Goal: Task Accomplishment & Management: Manage account settings

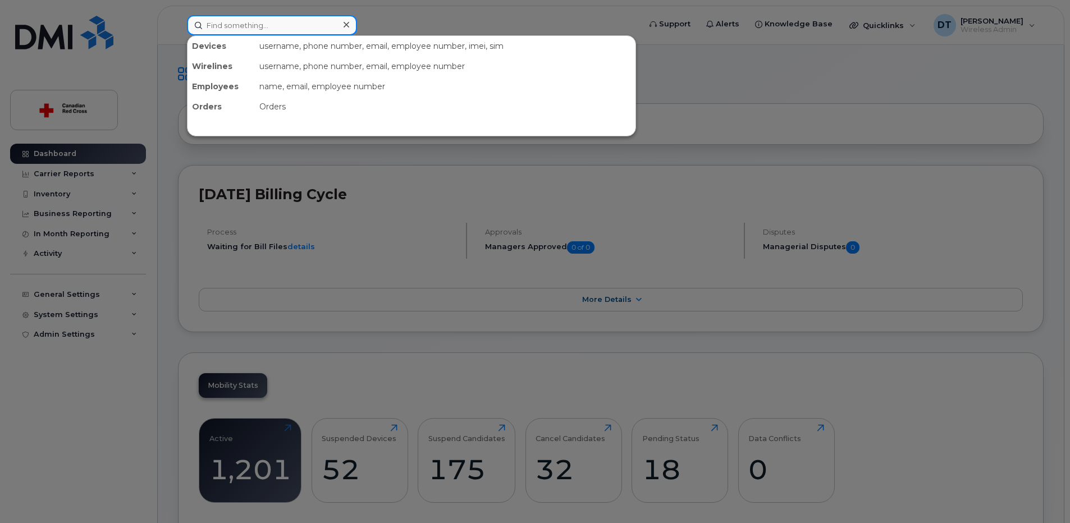
click at [282, 31] on input at bounding box center [272, 25] width 170 height 20
paste input "[PHONE_NUMBER]"
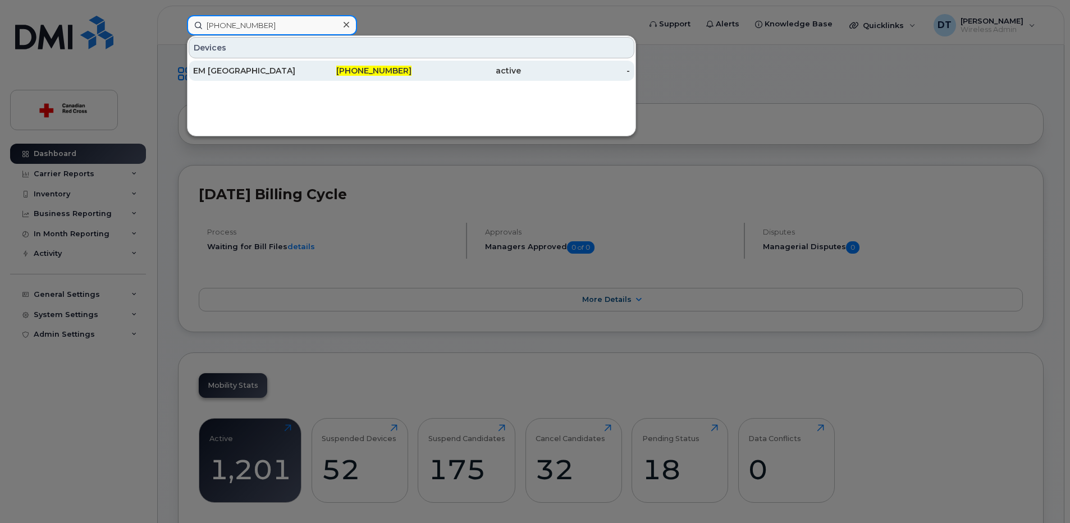
type input "[PHONE_NUMBER]"
click at [272, 77] on div "EM [GEOGRAPHIC_DATA]" at bounding box center [248, 71] width 110 height 20
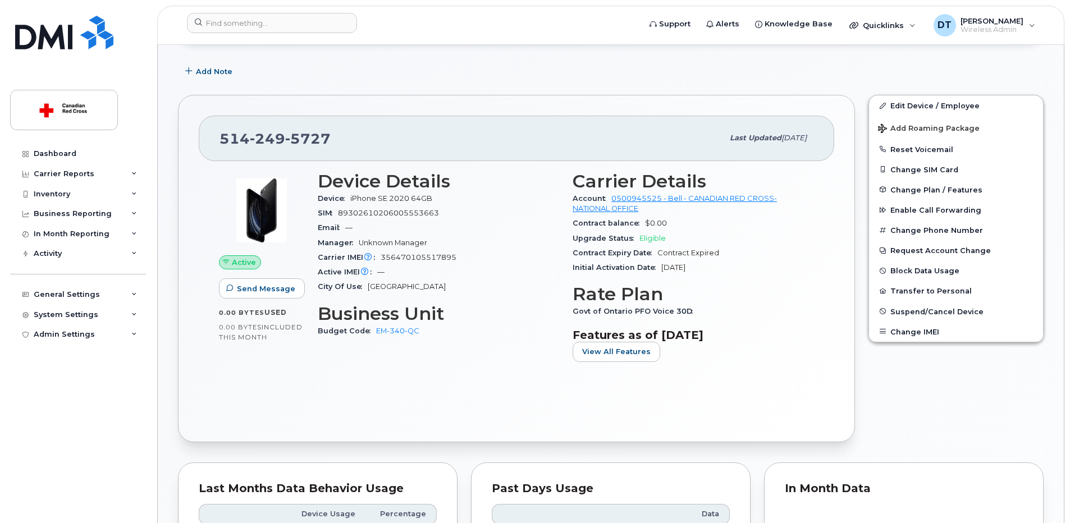
scroll to position [225, 0]
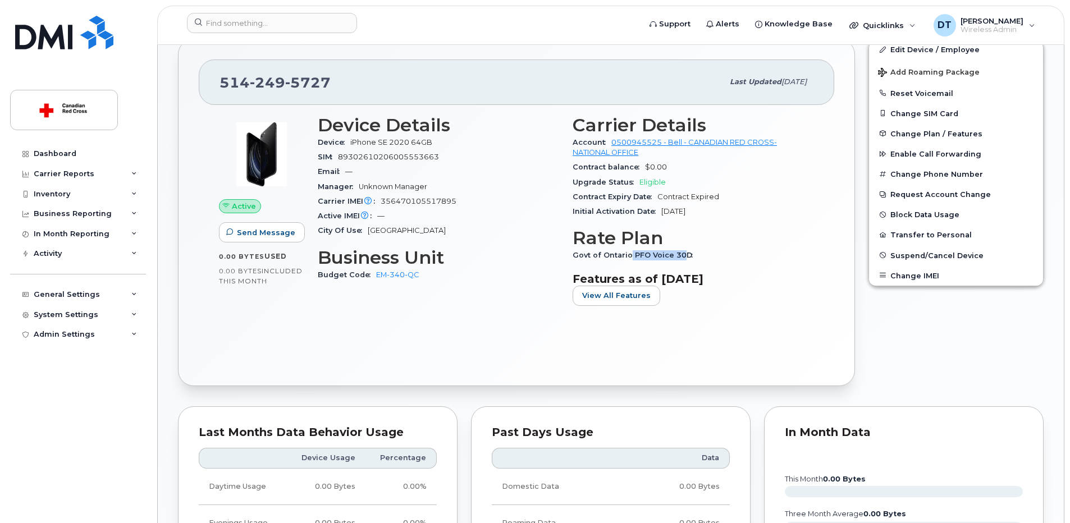
drag, startPoint x: 628, startPoint y: 256, endPoint x: 684, endPoint y: 252, distance: 55.7
click at [684, 252] on span "Govt of Ontario PFO Voice 30D" at bounding box center [636, 255] width 126 height 8
drag, startPoint x: 684, startPoint y: 252, endPoint x: 694, endPoint y: 253, distance: 10.1
click at [694, 253] on div "Govt of Ontario PFO Voice 30D" at bounding box center [693, 255] width 241 height 15
click at [949, 129] on button "Change Plan / Features" at bounding box center [956, 134] width 174 height 20
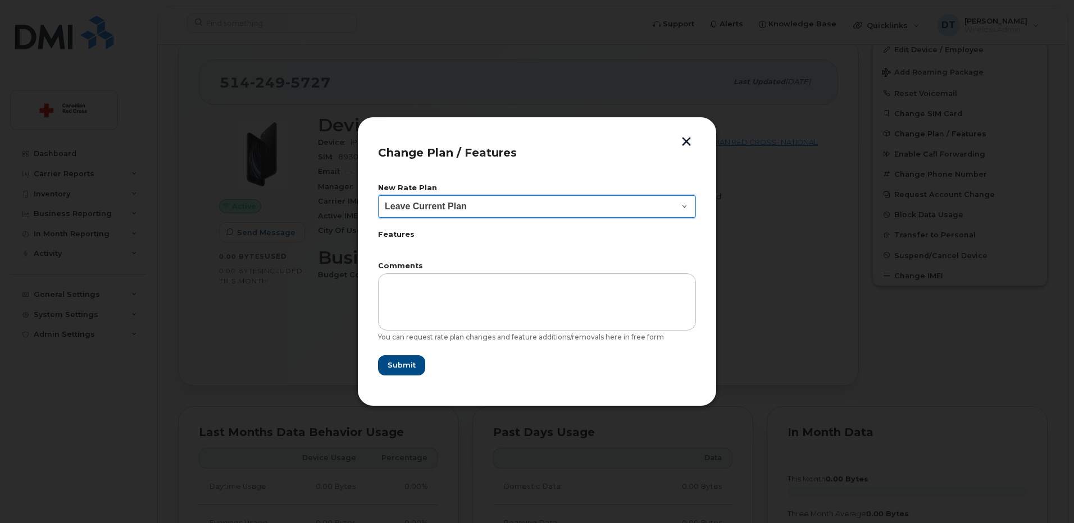
click at [687, 204] on select "Leave Current Plan BYOD Corp SmartShare 40 BYOD Corp Smartshare 25 Corp SmartSh…" at bounding box center [537, 206] width 318 height 22
click at [691, 145] on button "button" at bounding box center [686, 143] width 17 height 12
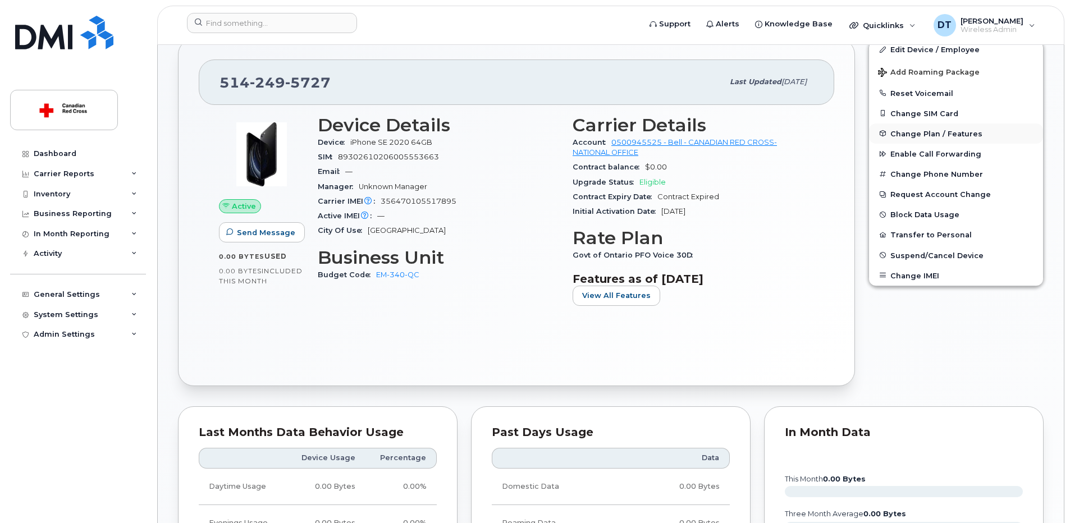
click at [929, 134] on span "Change Plan / Features" at bounding box center [937, 133] width 92 height 8
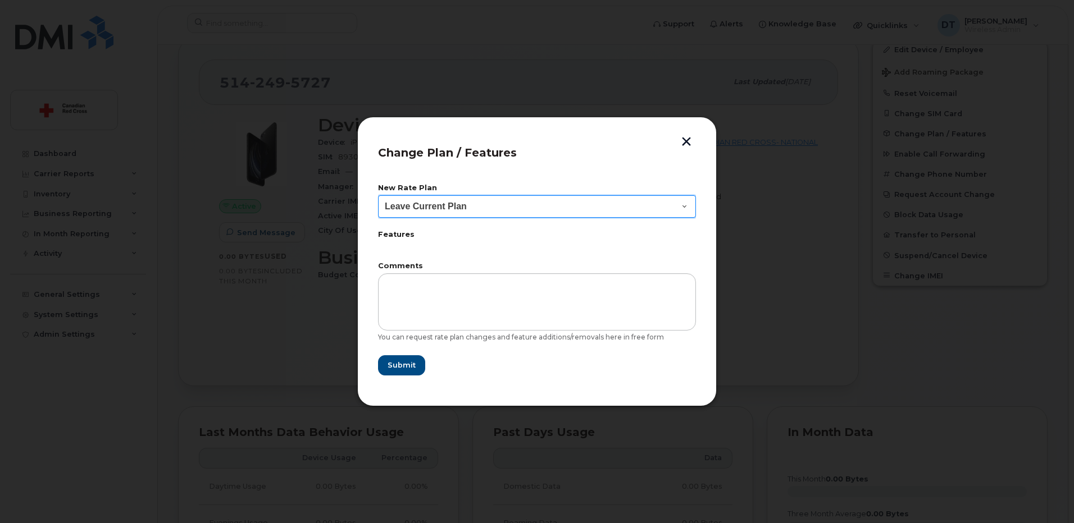
click at [680, 208] on select "Leave Current Plan BYOD Corp SmartShare 40 BYOD Corp Smartshare 25 Corp SmartSh…" at bounding box center [537, 206] width 318 height 22
click at [680, 204] on select "Leave Current Plan BYOD Corp SmartShare 40 BYOD Corp Smartshare 25 Corp SmartSh…" at bounding box center [537, 206] width 318 height 22
click at [378, 195] on select "Leave Current Plan BYOD Corp SmartShare 40 BYOD Corp Smartshare 25 Corp SmartSh…" at bounding box center [537, 206] width 318 height 22
click at [683, 211] on select "Leave Current Plan BYOD Corp SmartShare 40 BYOD Corp Smartshare 25 Corp SmartSh…" at bounding box center [537, 206] width 318 height 22
click at [686, 140] on button "button" at bounding box center [686, 143] width 17 height 12
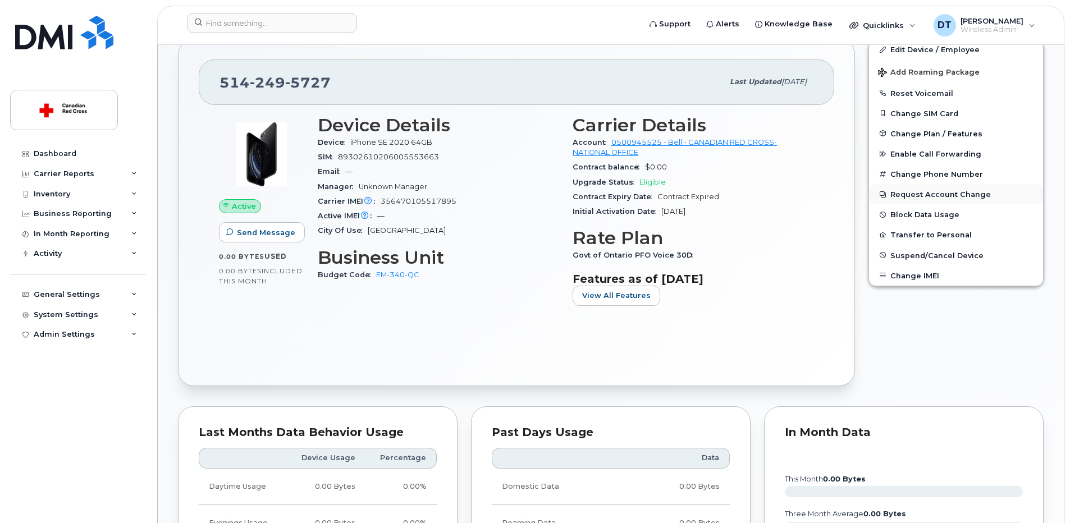
click at [927, 195] on button "Request Account Change" at bounding box center [956, 194] width 174 height 20
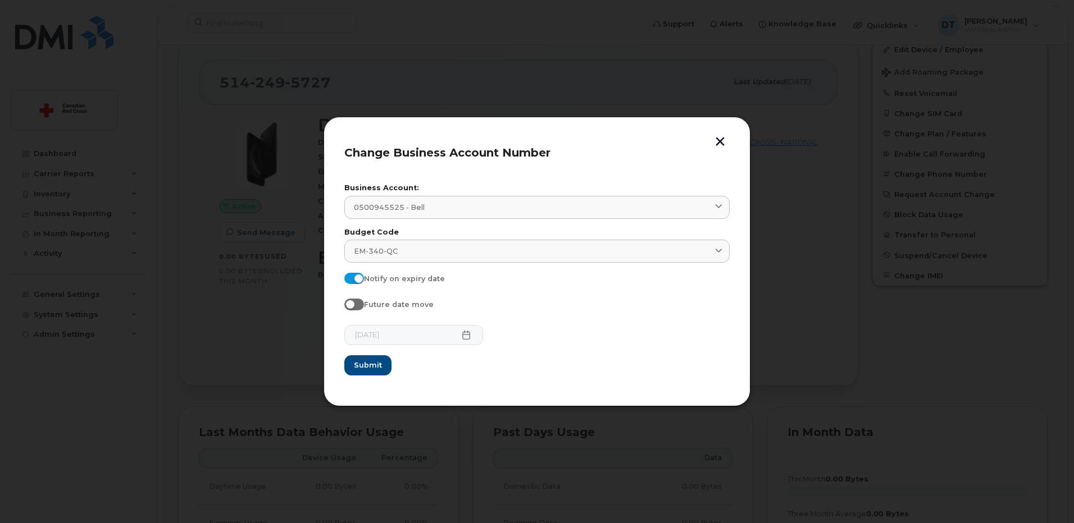
click at [723, 145] on button "button" at bounding box center [720, 143] width 17 height 12
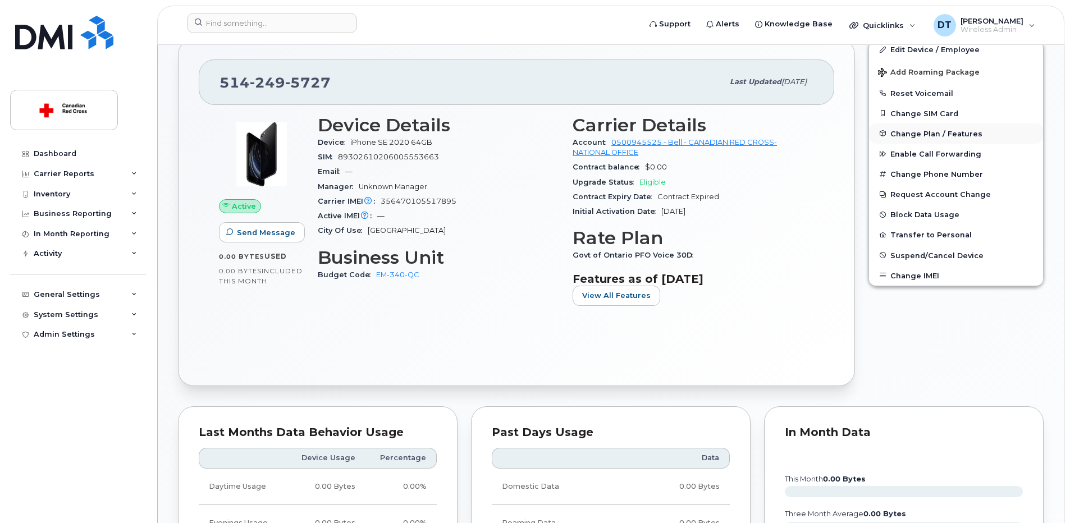
click at [962, 133] on span "Change Plan / Features" at bounding box center [937, 133] width 92 height 8
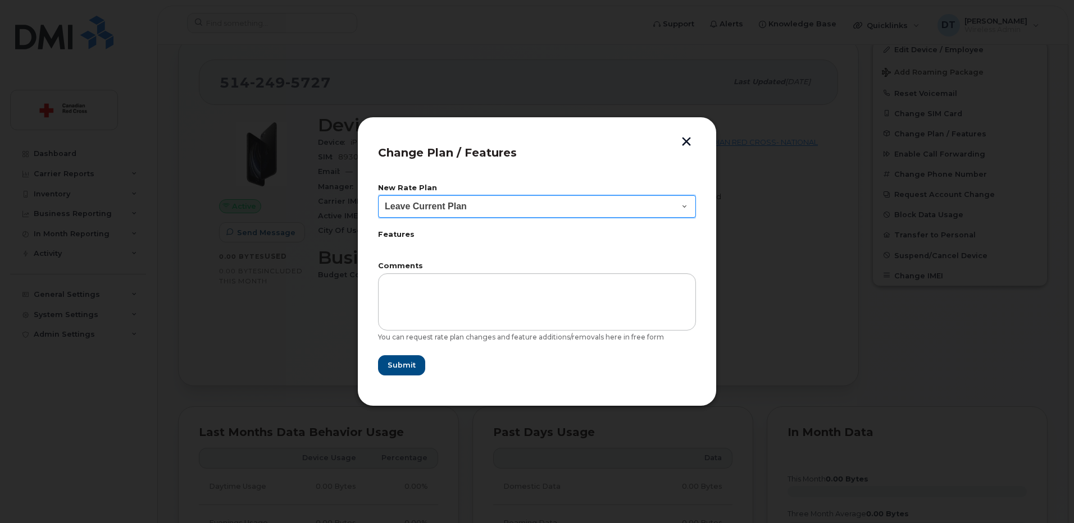
click at [686, 205] on select "Leave Current Plan BYOD Corp SmartShare 40 BYOD Corp Smartshare 25 Corp SmartSh…" at bounding box center [537, 206] width 318 height 22
click at [680, 204] on select "Leave Current Plan BYOD Corp SmartShare 40 BYOD Corp Smartshare 25 Corp SmartSh…" at bounding box center [537, 206] width 318 height 22
click at [681, 211] on select "Leave Current Plan BYOD Corp SmartShare 40 BYOD Corp Smartshare 25 Corp SmartSh…" at bounding box center [537, 206] width 318 height 22
click at [686, 144] on button "button" at bounding box center [686, 143] width 17 height 12
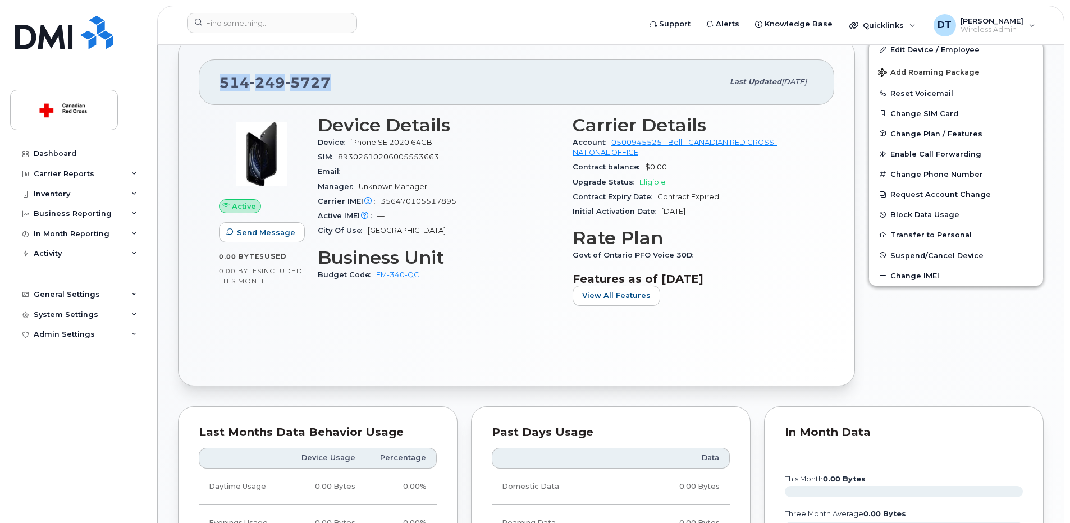
drag, startPoint x: 329, startPoint y: 80, endPoint x: 215, endPoint y: 86, distance: 113.6
click at [215, 86] on div "514 249 5727 Last updated May 22, 2025" at bounding box center [517, 82] width 636 height 45
copy span "514 249 5727"
drag, startPoint x: 689, startPoint y: 256, endPoint x: 566, endPoint y: 258, distance: 122.5
click at [566, 258] on div "Carrier Details Account 0500945525 - Bell - CANADIAN RED CROSS- NATIONAL OFFICE…" at bounding box center [693, 214] width 255 height 213
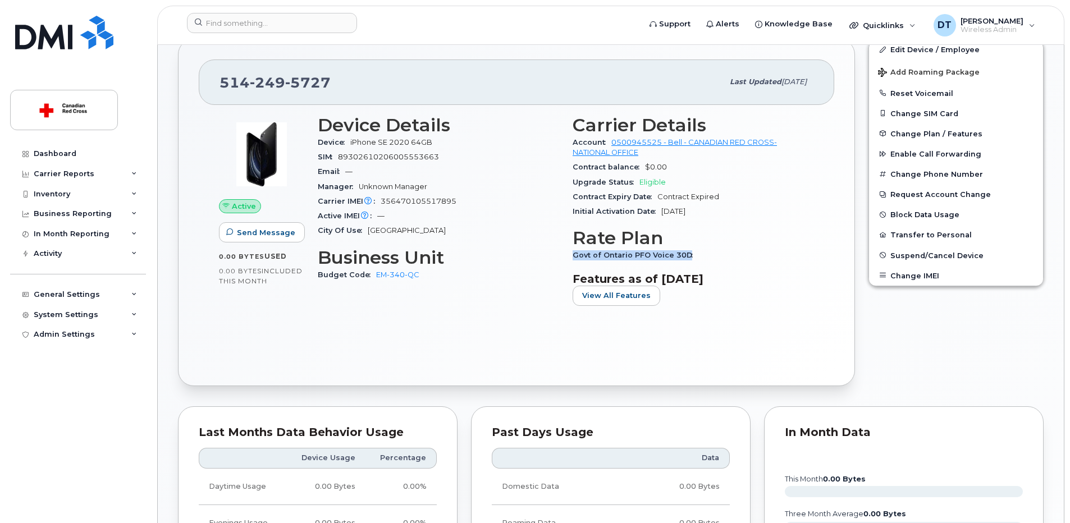
copy span "Govt of Ontario PFO Voice 30D"
